Goal: Navigation & Orientation: Find specific page/section

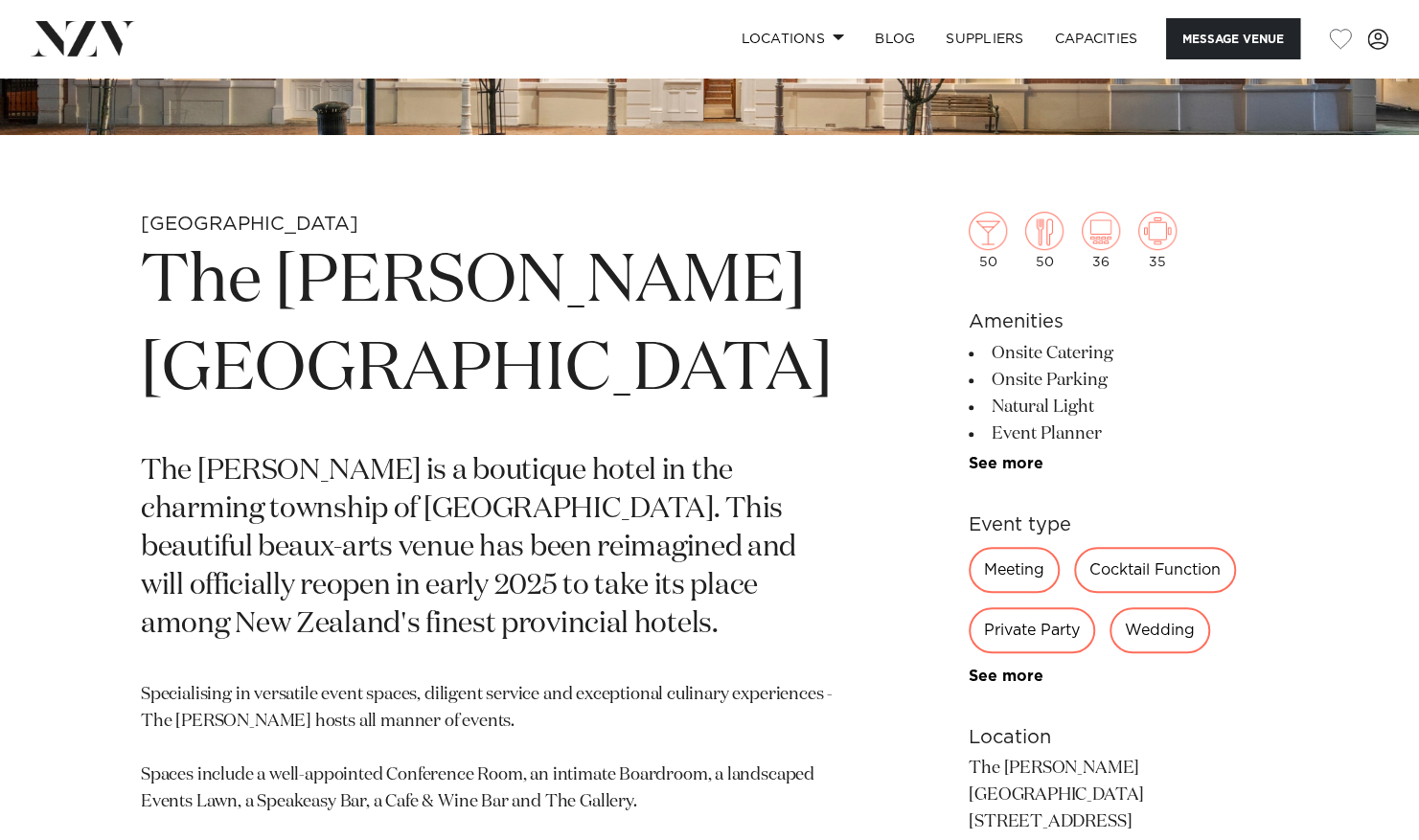
scroll to position [384, 0]
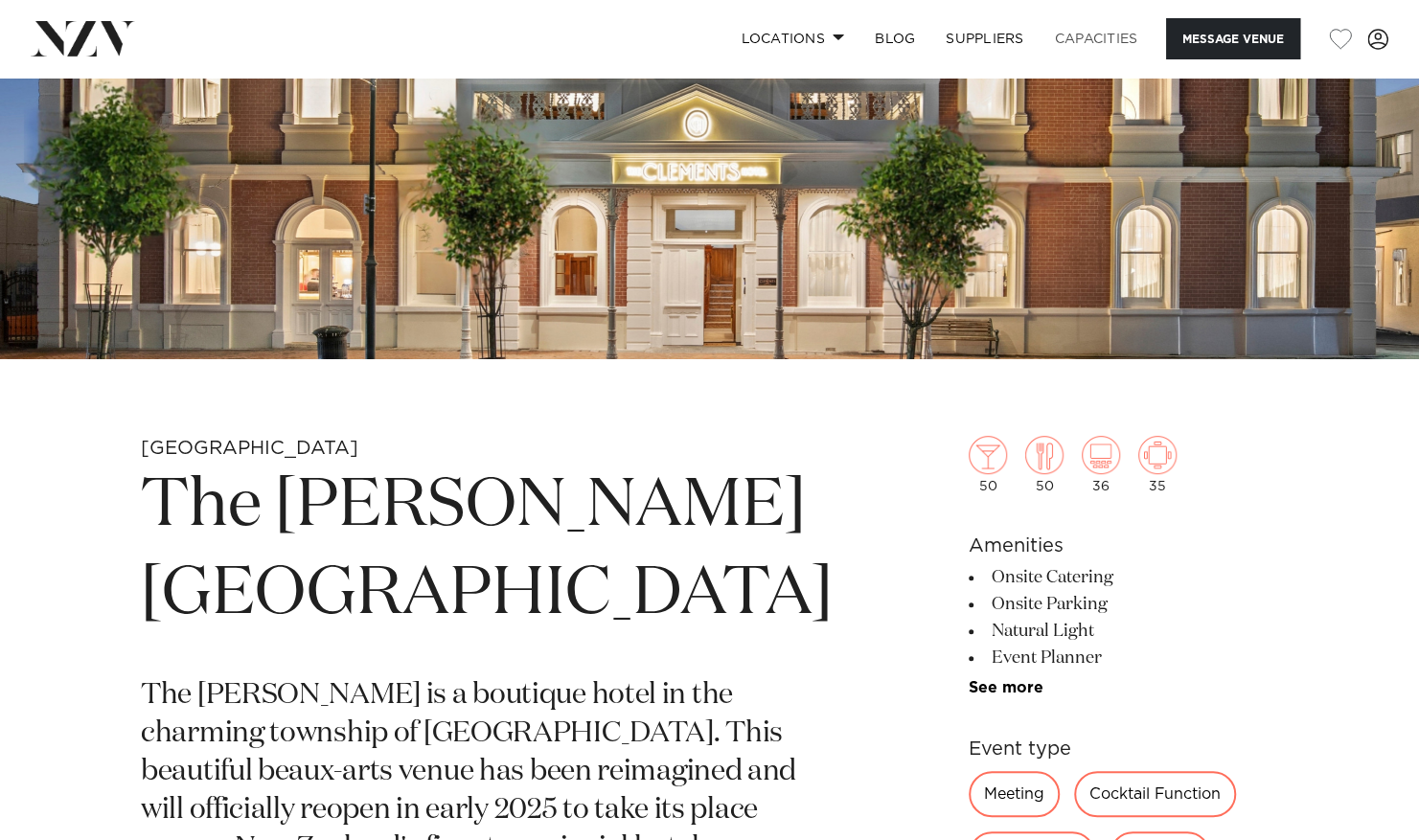
click at [1061, 38] on link "Capacities" at bounding box center [1096, 38] width 114 height 41
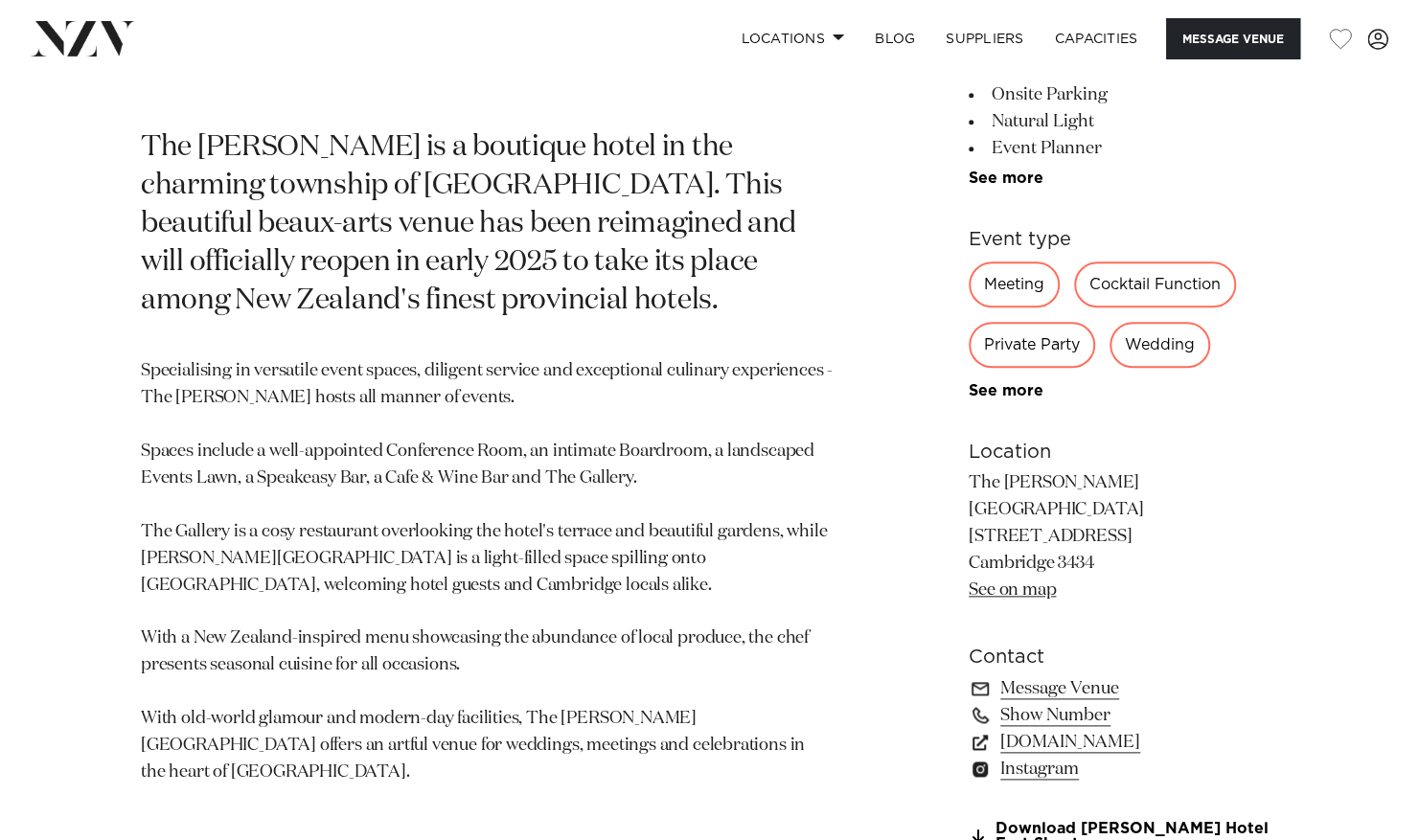
scroll to position [1054, 0]
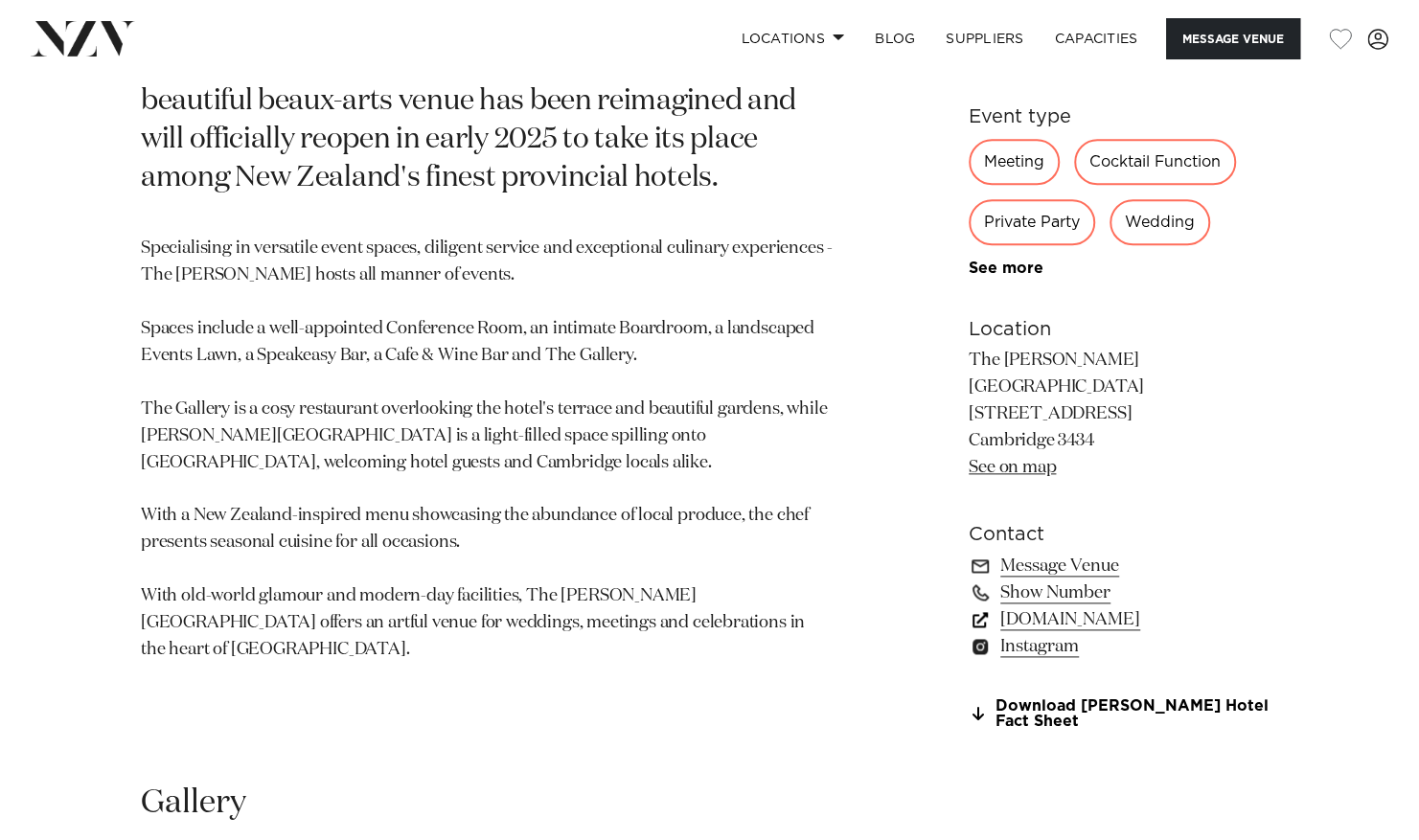
click at [1050, 606] on link "clements.co.nz" at bounding box center [1123, 619] width 310 height 27
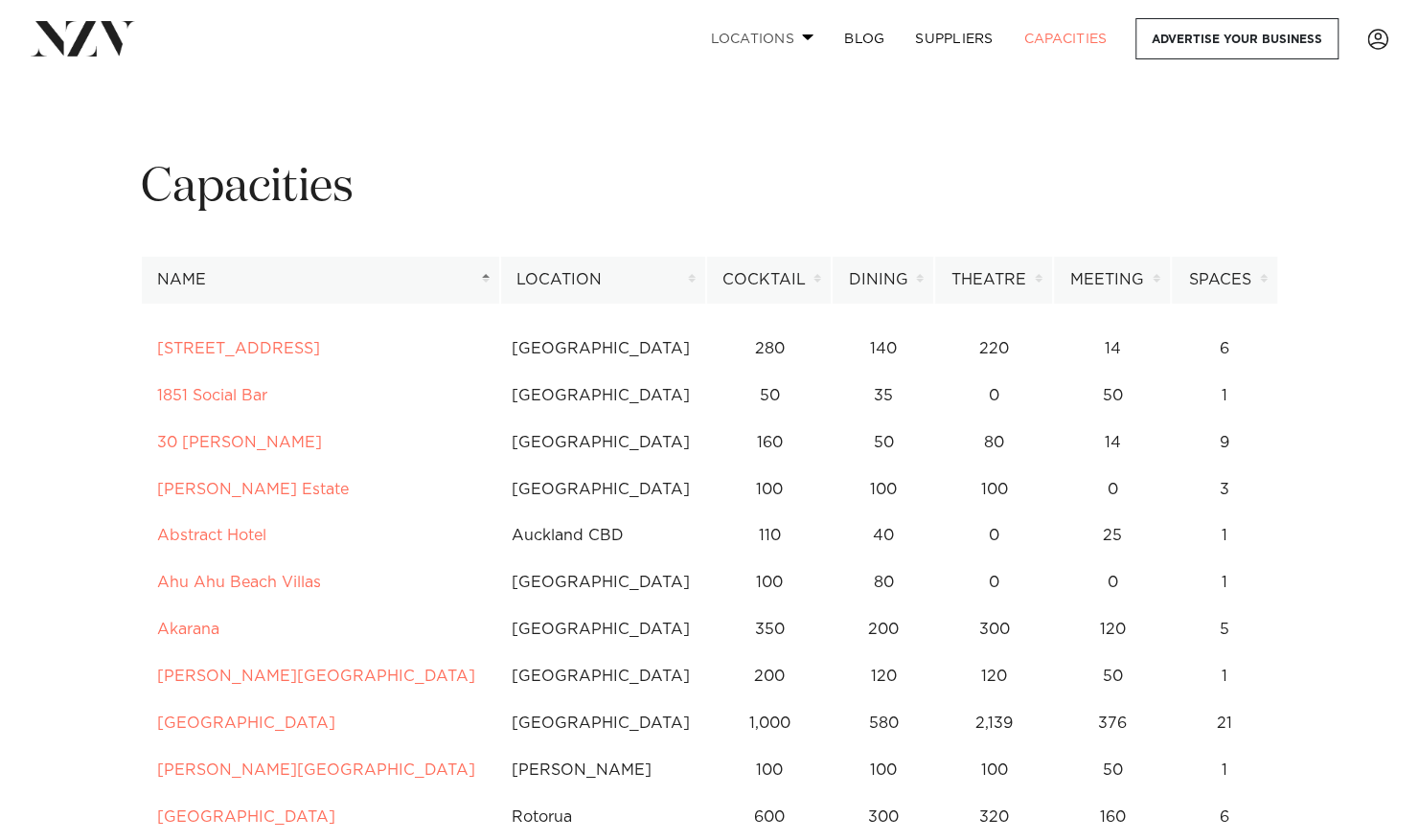
click at [756, 40] on link "Locations" at bounding box center [761, 38] width 134 height 41
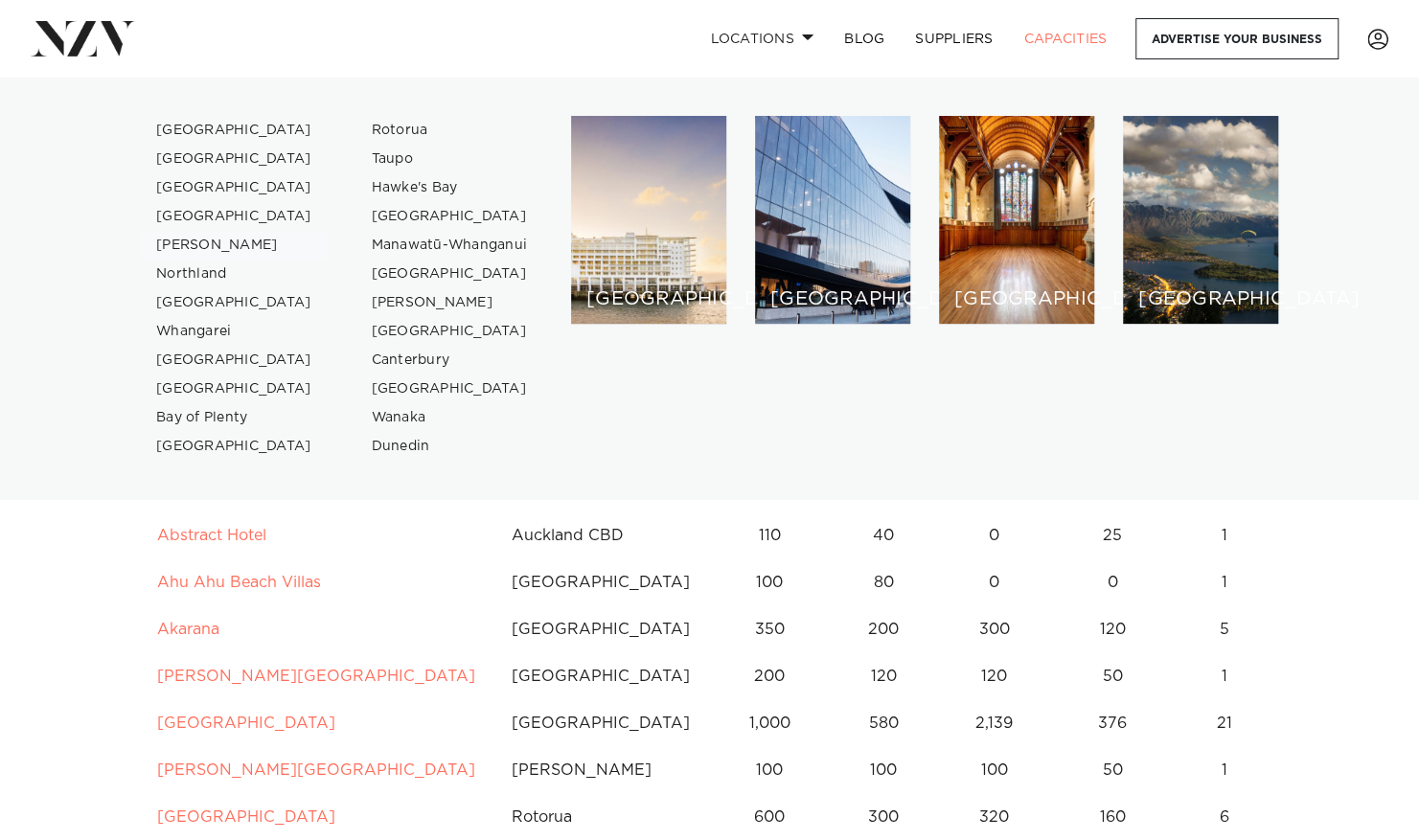
click at [182, 241] on link "[PERSON_NAME]" at bounding box center [234, 245] width 187 height 29
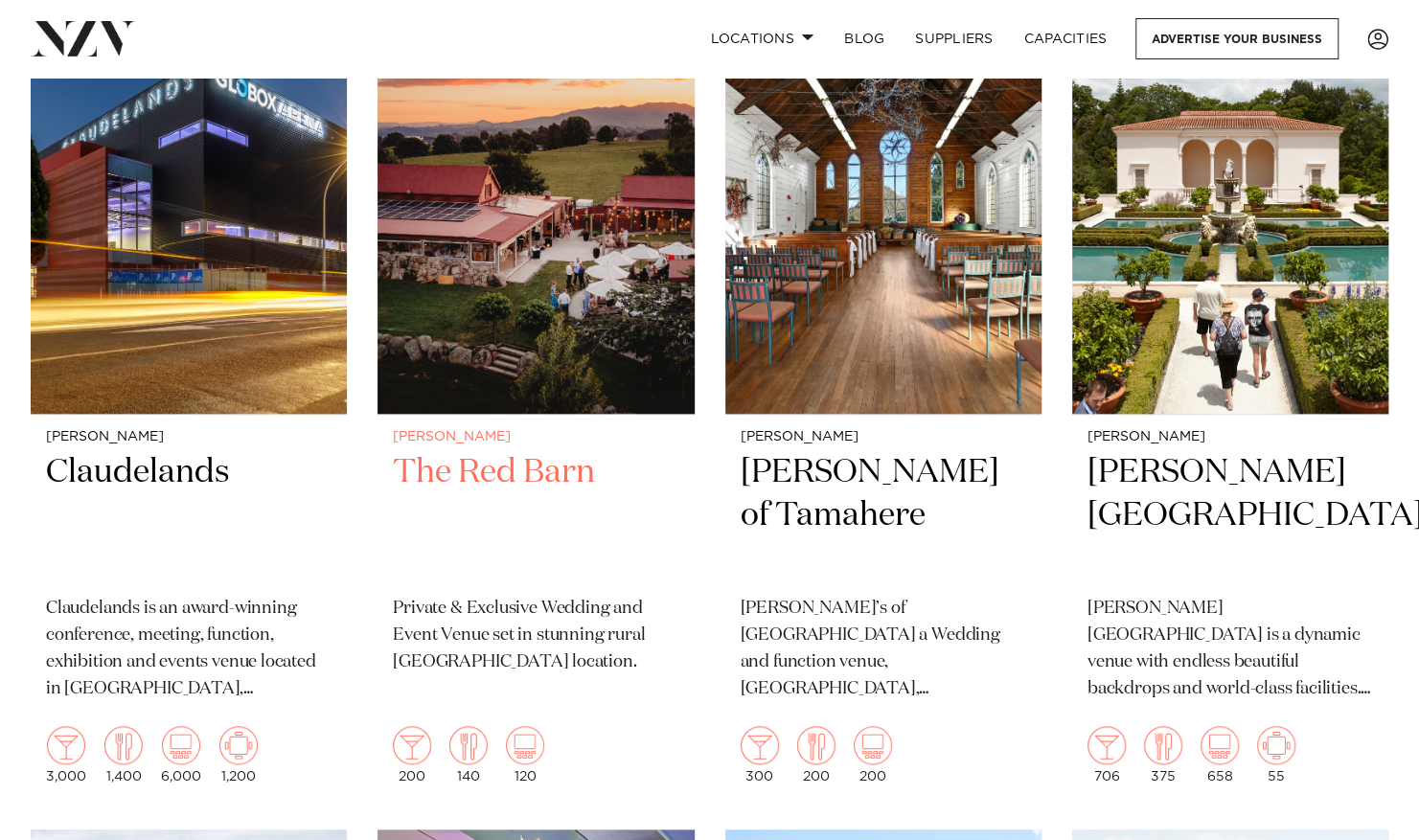
scroll to position [1054, 0]
